Goal: Transaction & Acquisition: Purchase product/service

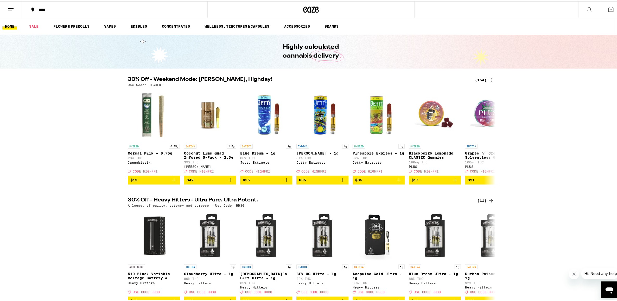
click at [304, 84] on div "30% Off - Weekend Mode: [PERSON_NAME], Highday! (154) Use Code: HIGHFRI HYBRID …" at bounding box center [311, 130] width 622 height 108
click at [304, 7] on button at bounding box center [611, 8] width 22 height 16
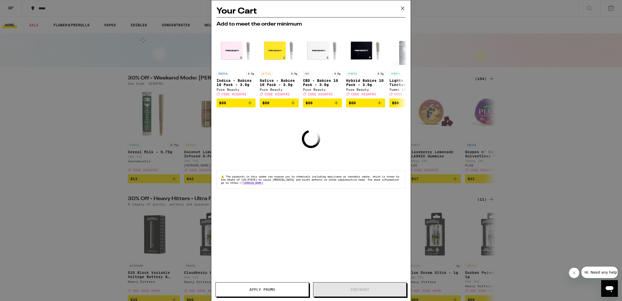
click at [297, 139] on div "Your Cart Add to meet the order minimum INDICA 3.5g Indica - Babies 10 Pack - 3…" at bounding box center [310, 142] width 199 height 285
click at [304, 5] on icon at bounding box center [403, 8] width 8 height 8
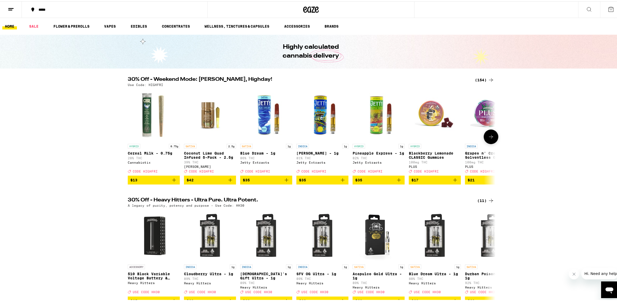
click at [284, 180] on icon "Add to bag" at bounding box center [287, 178] width 6 height 6
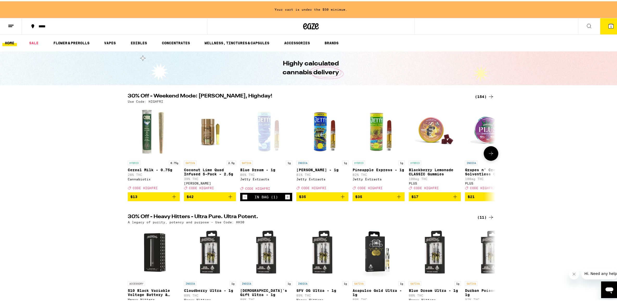
click at [304, 152] on button at bounding box center [491, 152] width 15 height 15
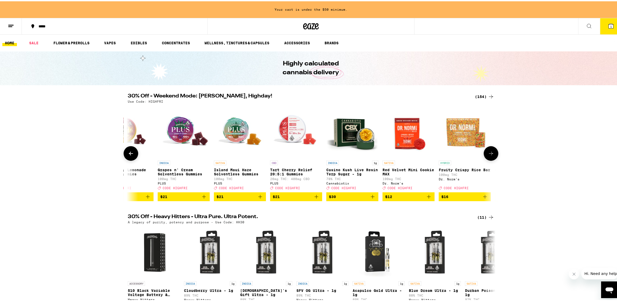
scroll to position [0, 310]
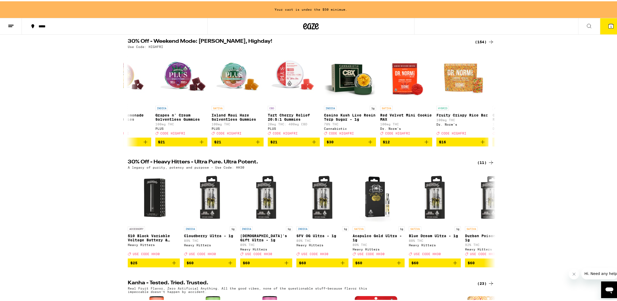
drag, startPoint x: 526, startPoint y: 147, endPoint x: 525, endPoint y: 167, distance: 20.9
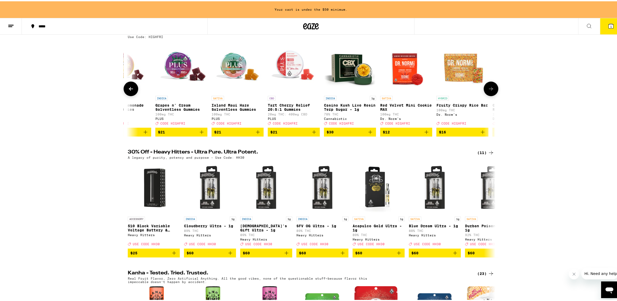
click at [304, 90] on icon at bounding box center [491, 87] width 6 height 6
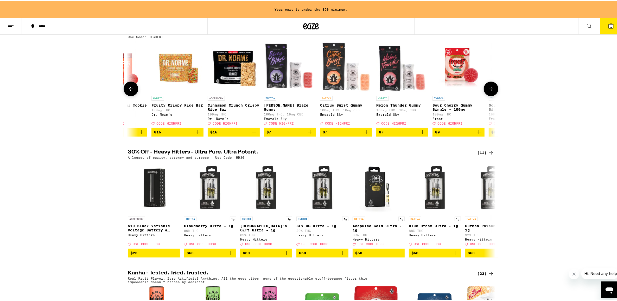
scroll to position [0, 620]
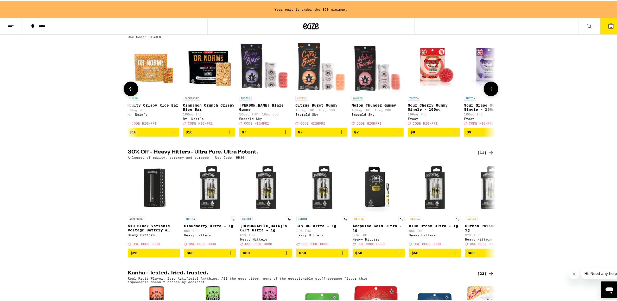
click at [304, 90] on icon at bounding box center [491, 87] width 6 height 6
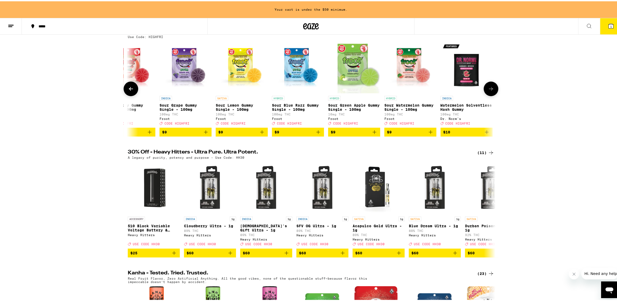
scroll to position [0, 930]
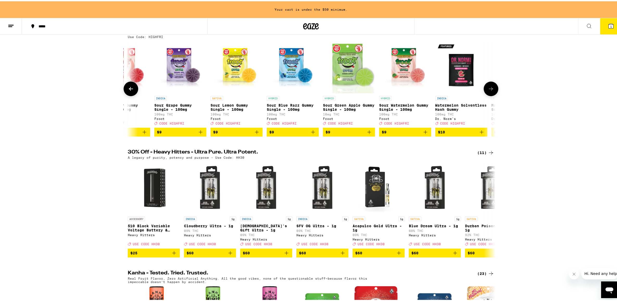
click at [304, 87] on icon at bounding box center [491, 87] width 6 height 6
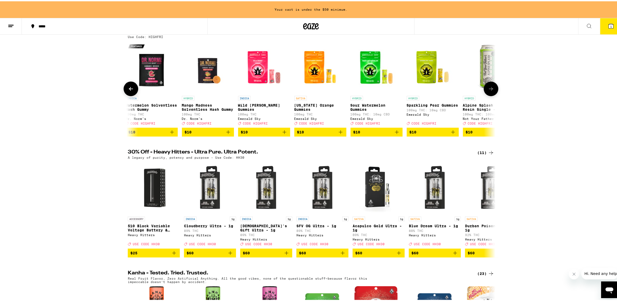
click at [304, 87] on icon at bounding box center [491, 87] width 6 height 6
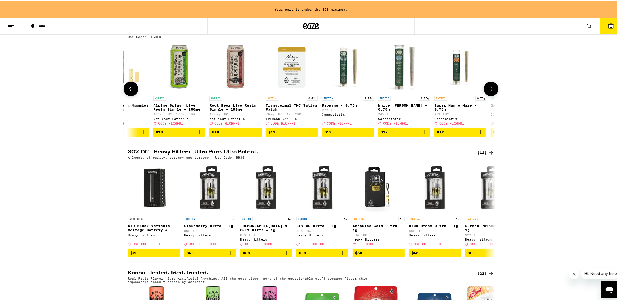
click at [304, 87] on icon at bounding box center [491, 87] width 6 height 6
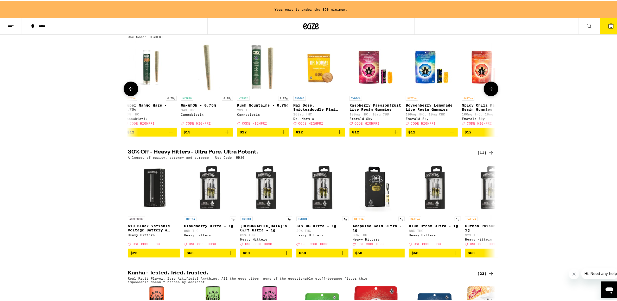
click at [304, 87] on icon at bounding box center [491, 87] width 6 height 6
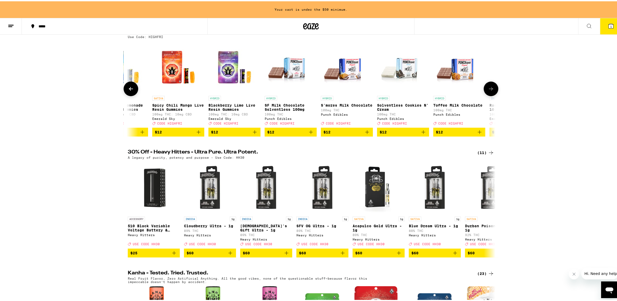
click at [304, 87] on icon at bounding box center [491, 87] width 6 height 6
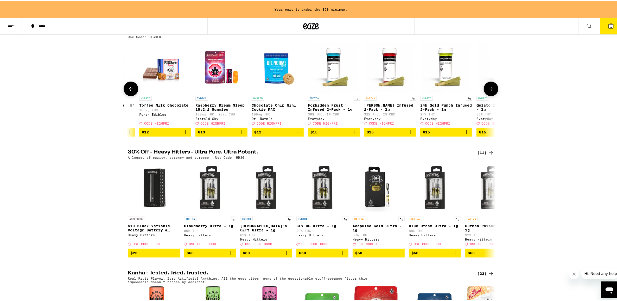
scroll to position [0, 2479]
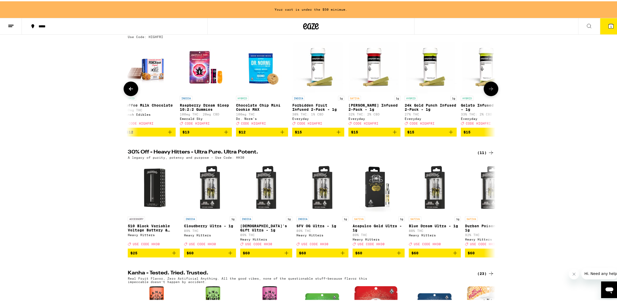
click at [304, 87] on icon at bounding box center [491, 87] width 6 height 6
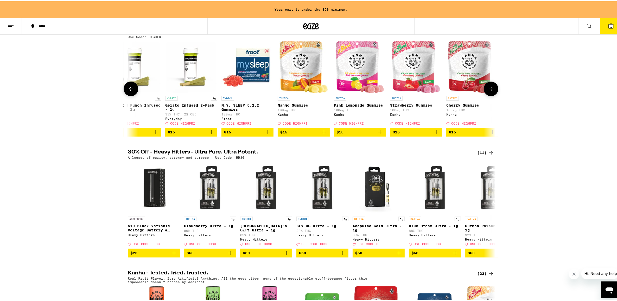
scroll to position [0, 2789]
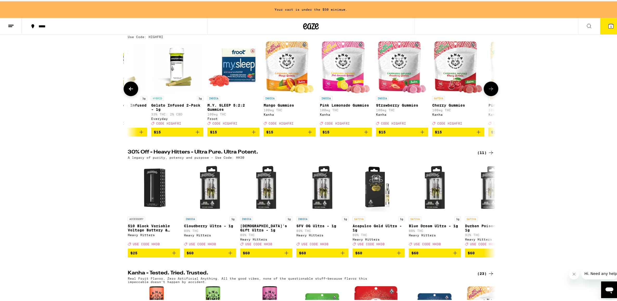
click at [304, 87] on icon at bounding box center [491, 87] width 6 height 6
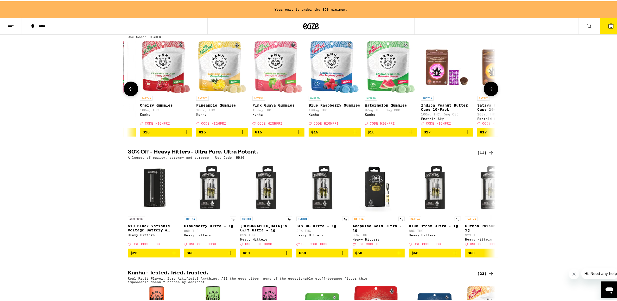
scroll to position [0, 3098]
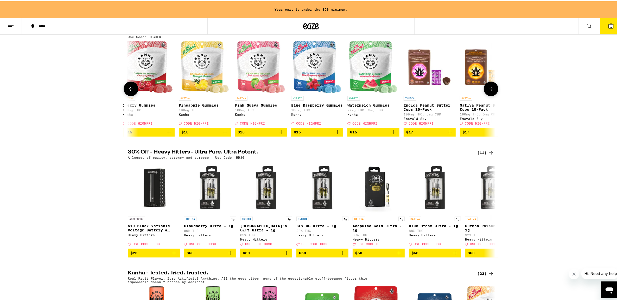
click at [258, 132] on span "$15" at bounding box center [261, 131] width 47 height 6
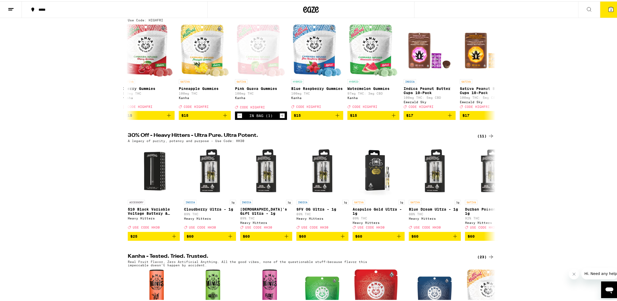
scroll to position [48, 0]
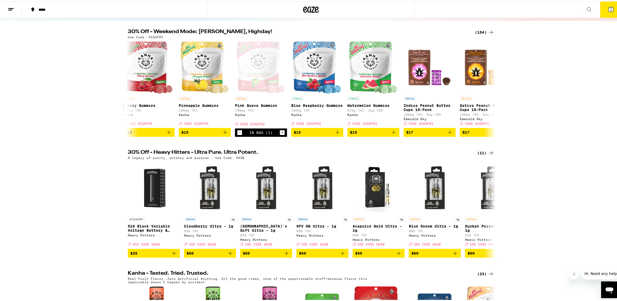
click at [304, 6] on icon at bounding box center [611, 8] width 5 height 5
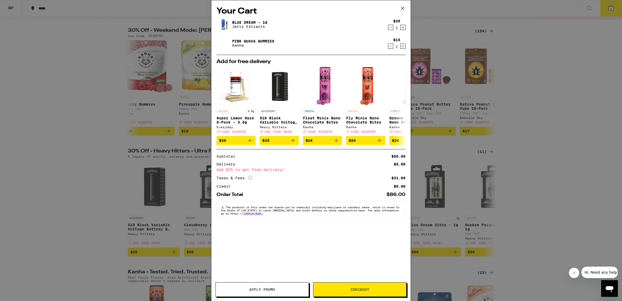
click at [280, 289] on span "Apply Promo" at bounding box center [262, 289] width 93 height 4
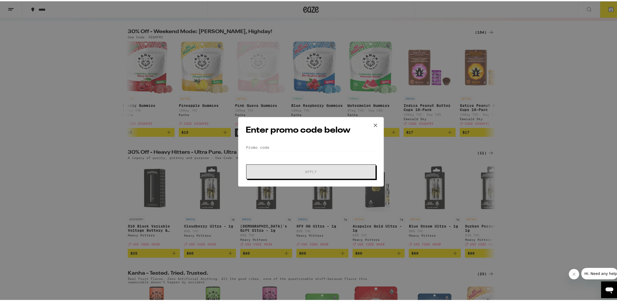
click at [281, 141] on div "Enter promo code below Promo Code Apply" at bounding box center [311, 151] width 146 height 70
click at [273, 143] on input "Promo Code" at bounding box center [311, 146] width 131 height 8
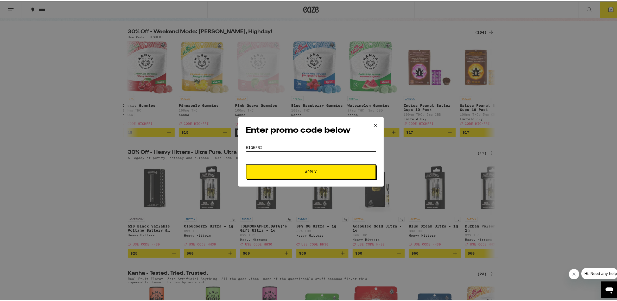
type input "HIGHFRI"
click at [304, 172] on span "Apply" at bounding box center [311, 170] width 12 height 4
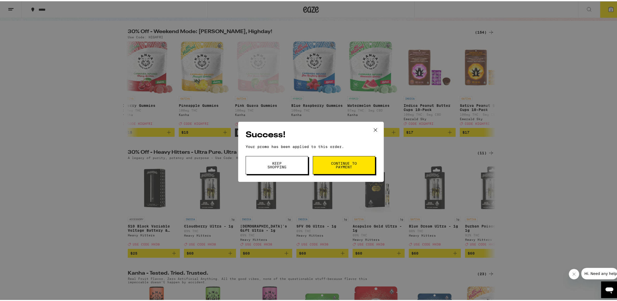
click at [304, 159] on button "Continue to payment" at bounding box center [344, 164] width 62 height 18
